Goal: Check status: Check status

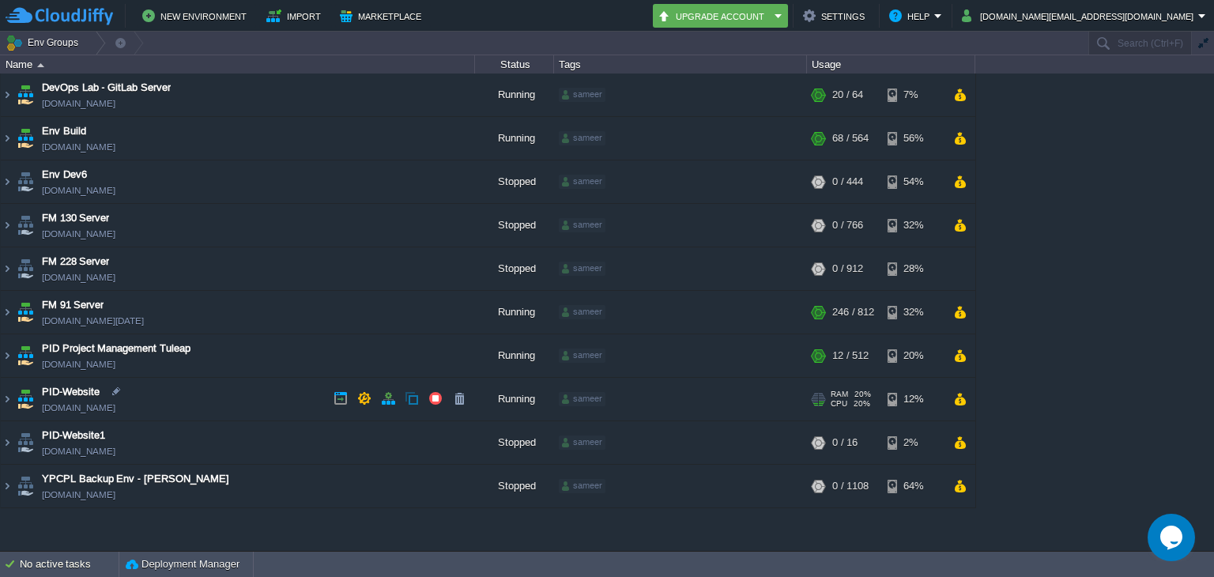
click at [269, 378] on td "PID-Website pid-website.cloudjiffy.net" at bounding box center [238, 399] width 474 height 43
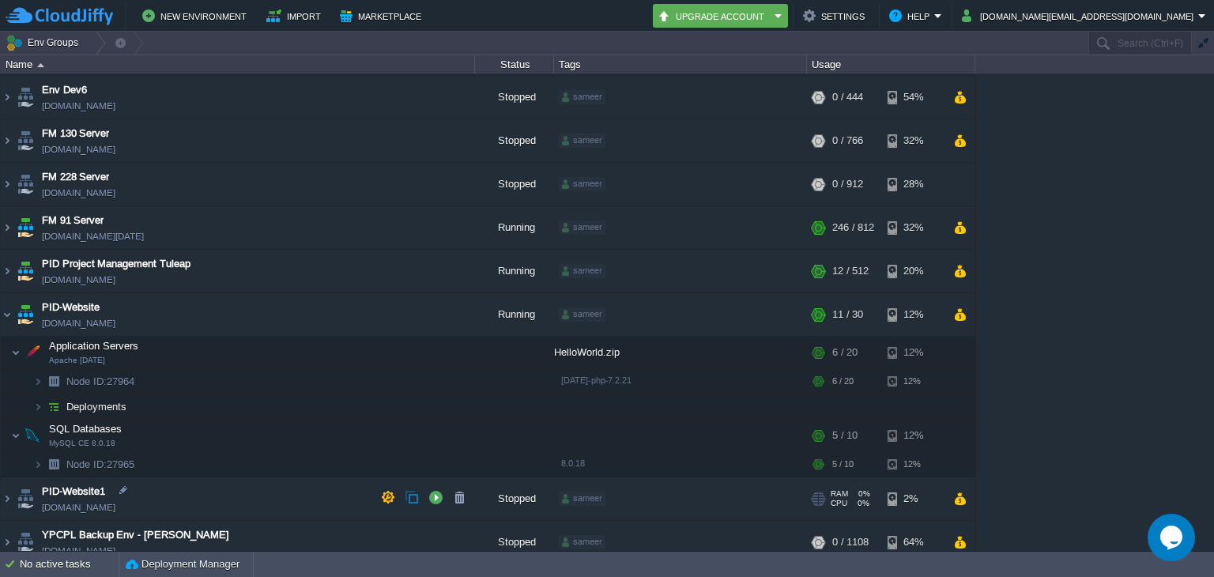
scroll to position [85, 0]
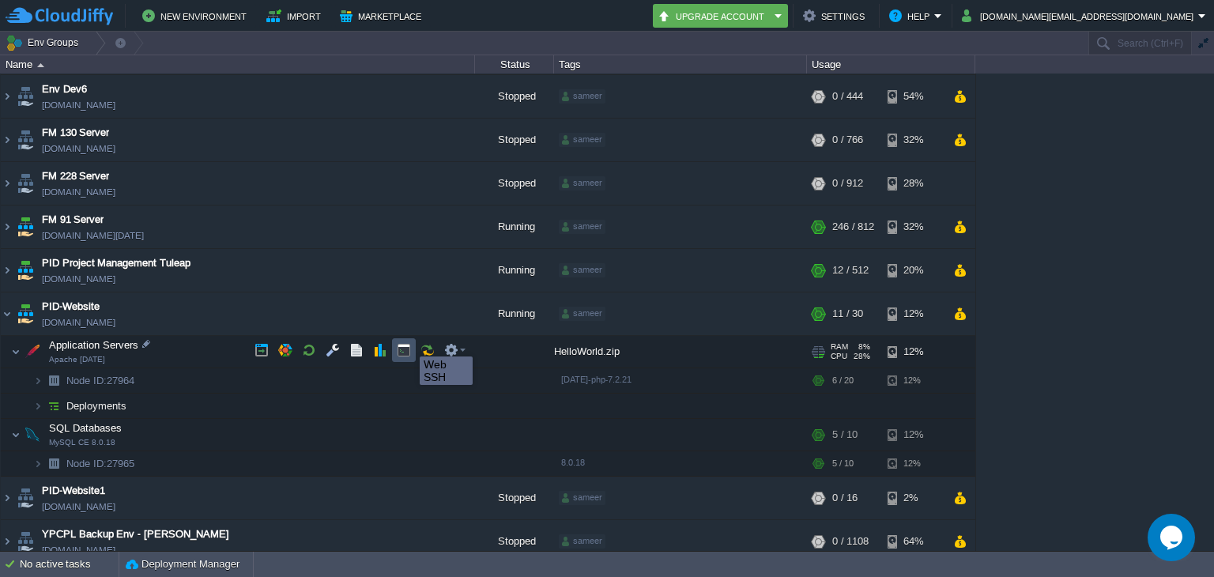
click at [408, 343] on button "button" at bounding box center [404, 350] width 14 height 14
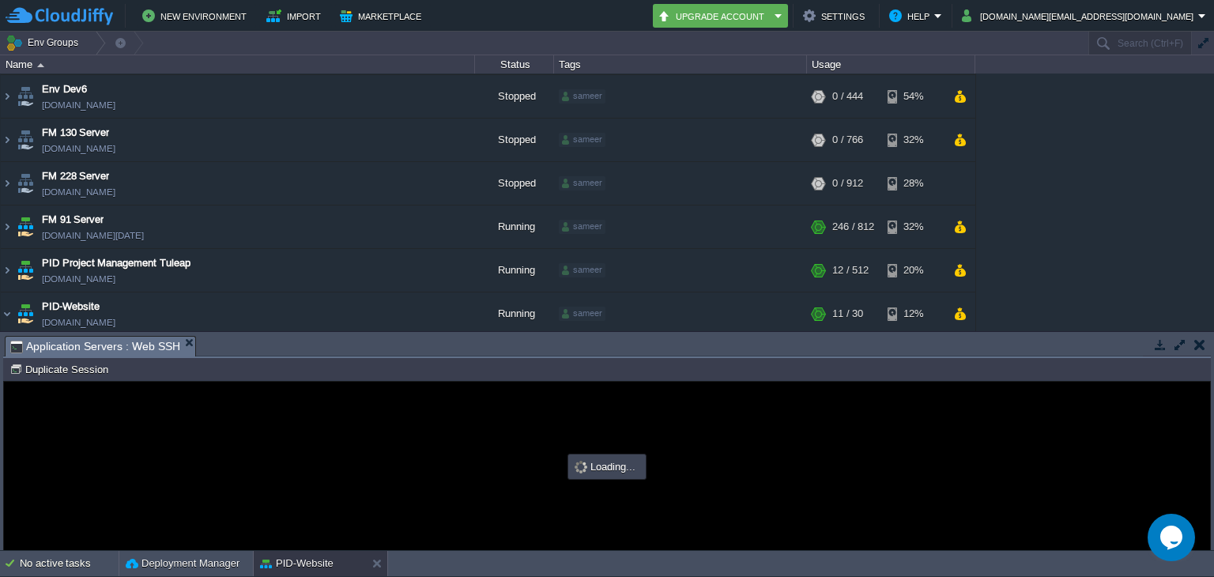
click at [1179, 339] on button "button" at bounding box center [1180, 345] width 14 height 14
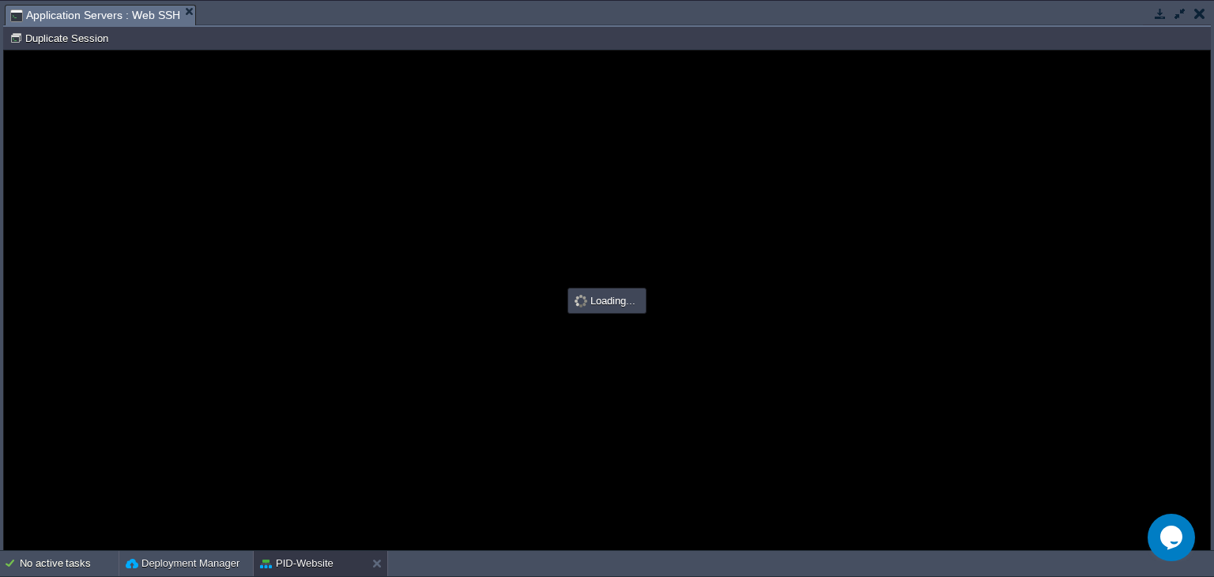
scroll to position [0, 0]
type input "#000000"
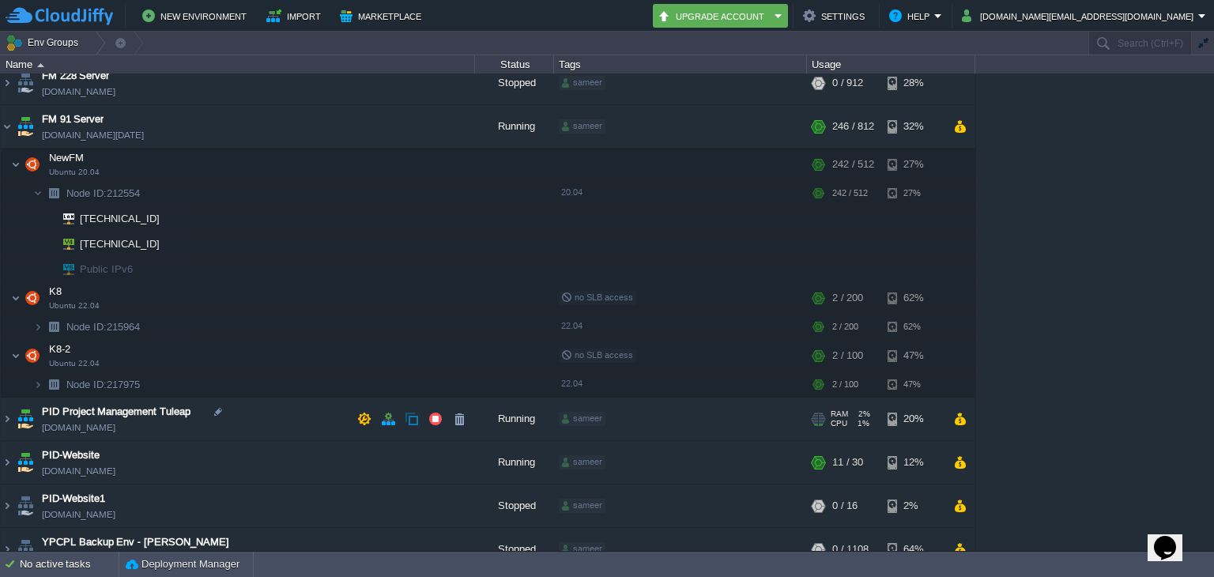
scroll to position [203, 0]
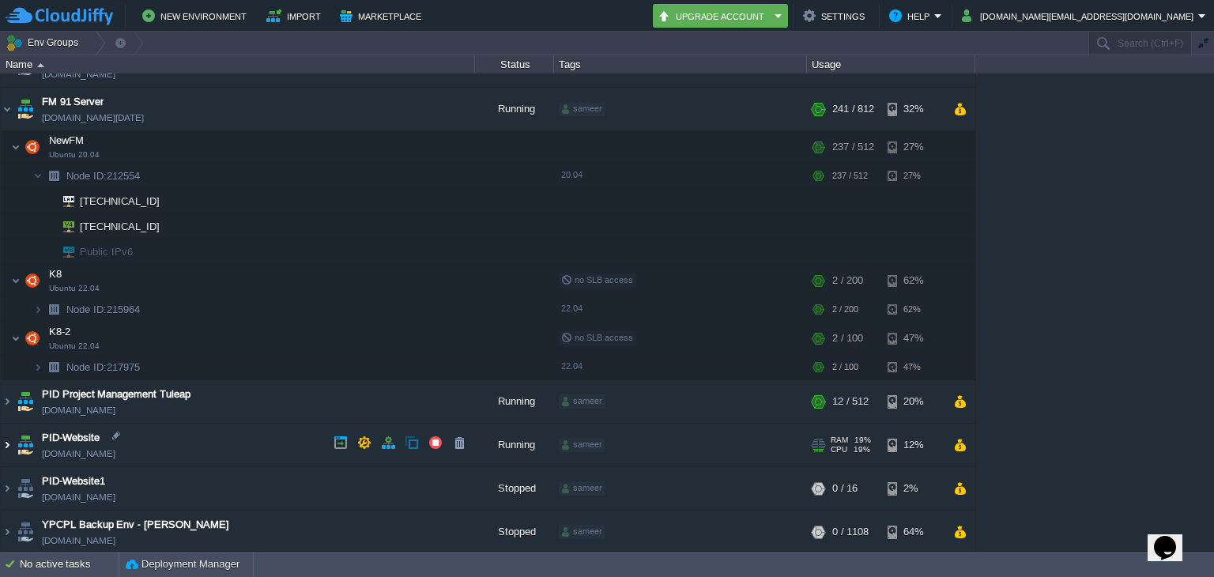
click at [10, 447] on img at bounding box center [7, 445] width 13 height 43
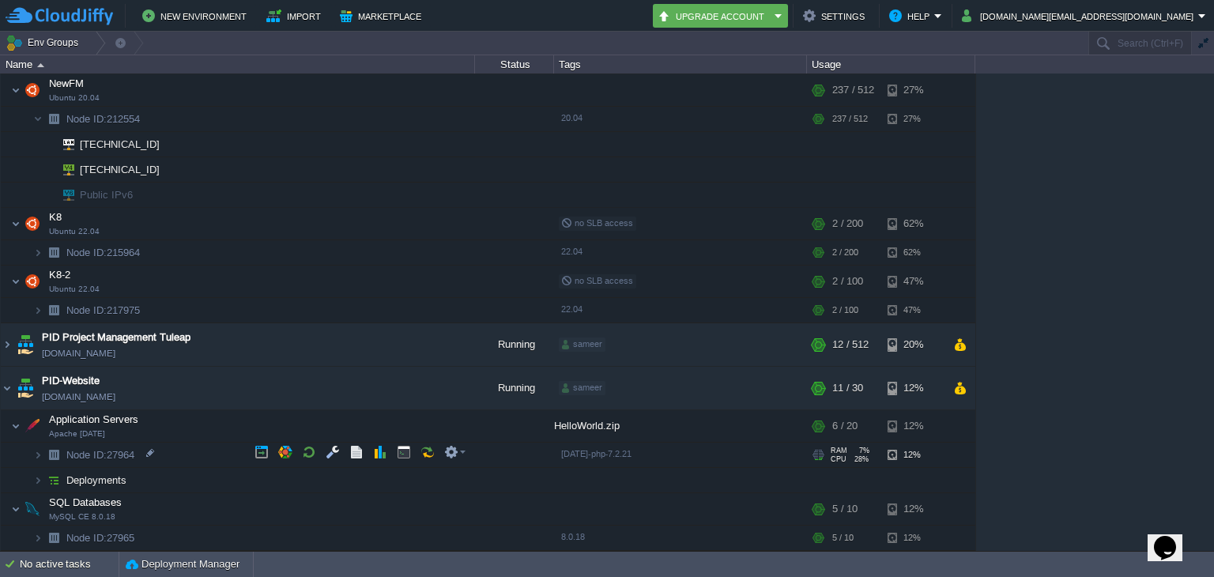
scroll to position [272, 0]
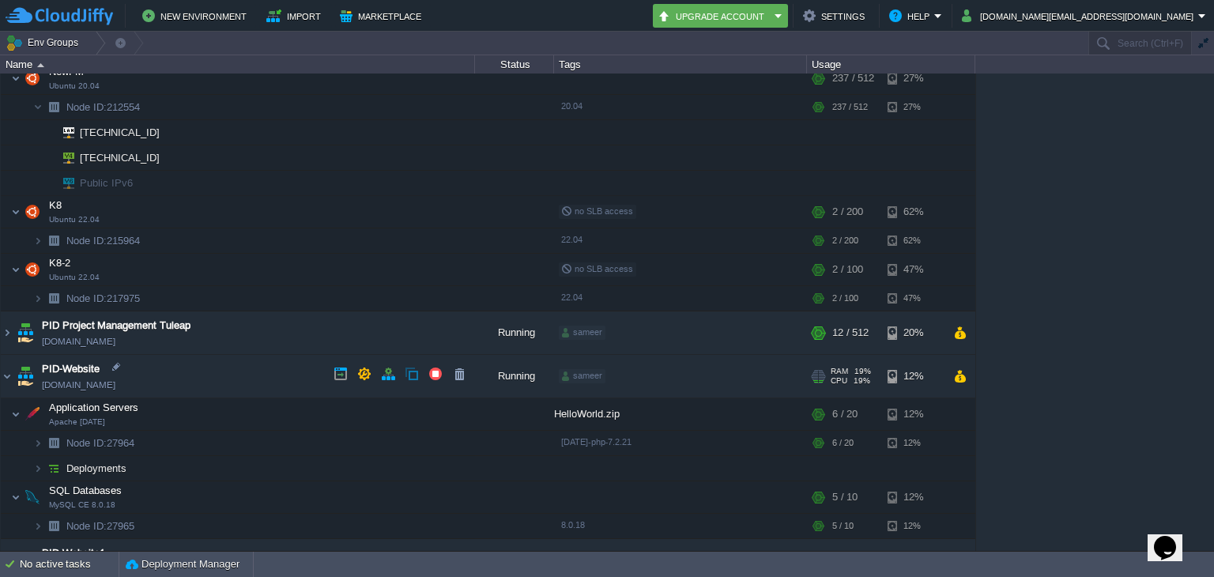
click at [103, 380] on link "[DOMAIN_NAME]" at bounding box center [79, 385] width 74 height 16
